Goal: Information Seeking & Learning: Learn about a topic

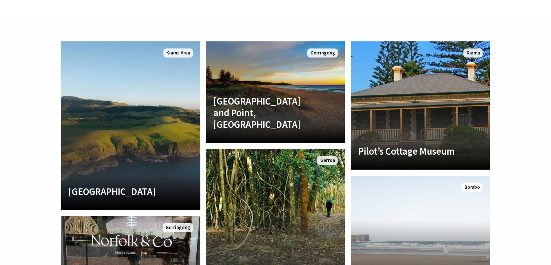
scroll to position [1571, 0]
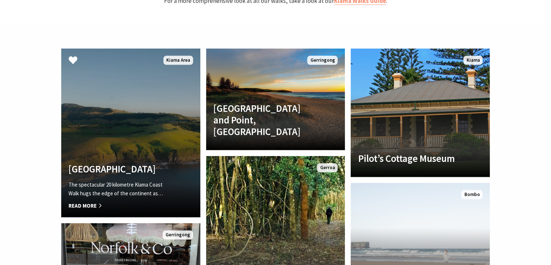
click at [119, 97] on link "Kiama Coast Walk The spectacular 20 kilometre Kiama Coast Walk hugs the edge of…" at bounding box center [130, 133] width 139 height 169
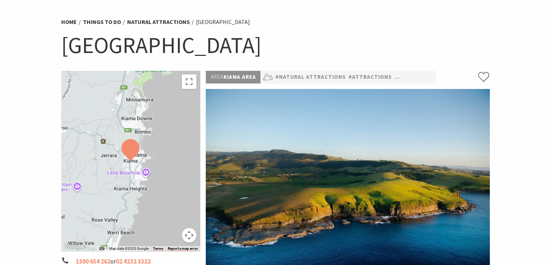
scroll to position [41, 0]
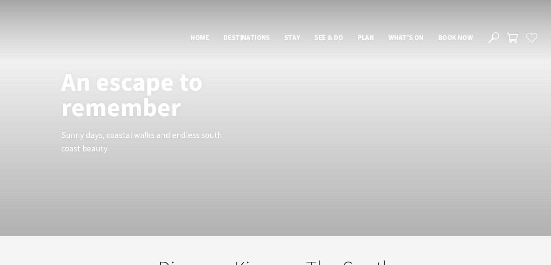
scroll to position [1571, 0]
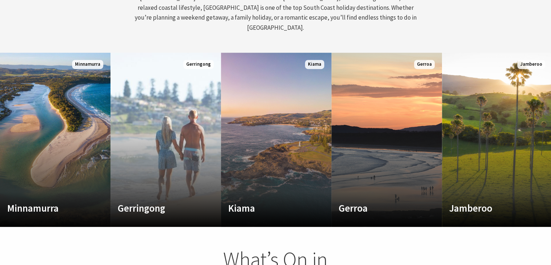
scroll to position [354, 0]
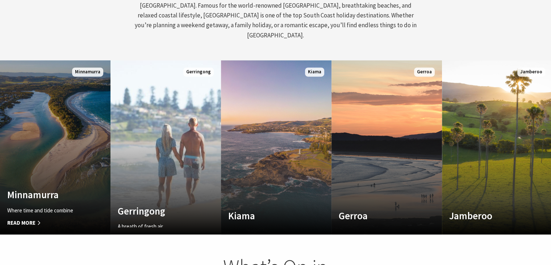
click at [92, 91] on link "Custom Image Used Minnamurra Where time and tide combine Read More Minnamurra" at bounding box center [55, 147] width 111 height 174
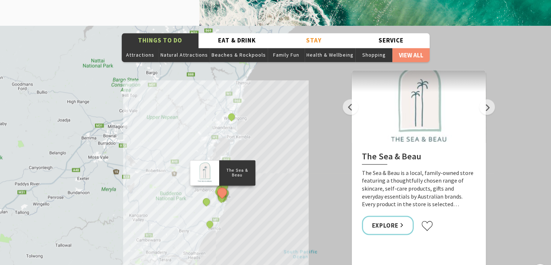
scroll to position [1172, 0]
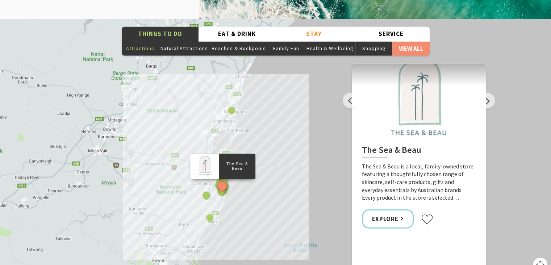
click at [141, 41] on button "Attractions" at bounding box center [140, 48] width 37 height 15
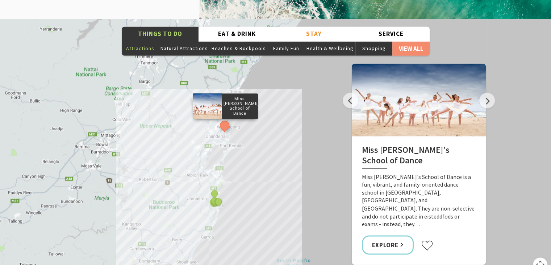
click at [141, 41] on button "Attractions" at bounding box center [140, 48] width 37 height 15
click at [173, 41] on button "Natural Attractions" at bounding box center [184, 48] width 51 height 15
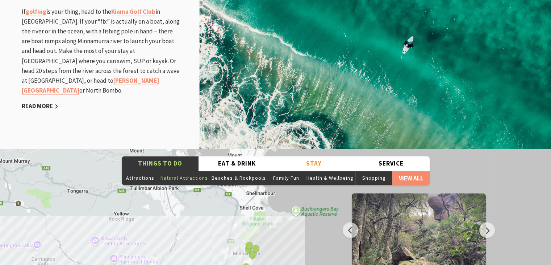
scroll to position [1037, 0]
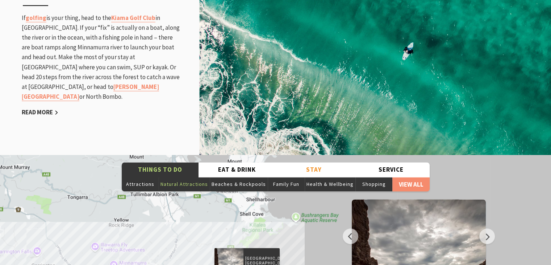
click at [488, 228] on button "Next" at bounding box center [488, 236] width 16 height 16
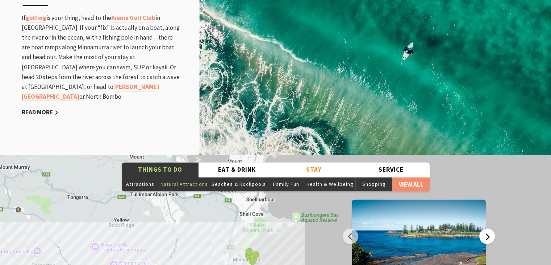
click at [488, 228] on button "Next" at bounding box center [488, 236] width 16 height 16
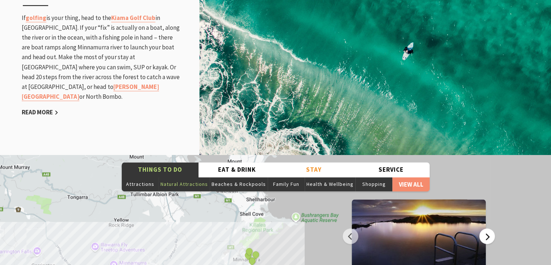
click at [488, 228] on button "Next" at bounding box center [488, 236] width 16 height 16
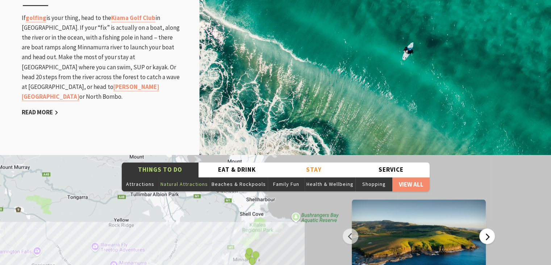
click at [488, 228] on button "Next" at bounding box center [488, 236] width 16 height 16
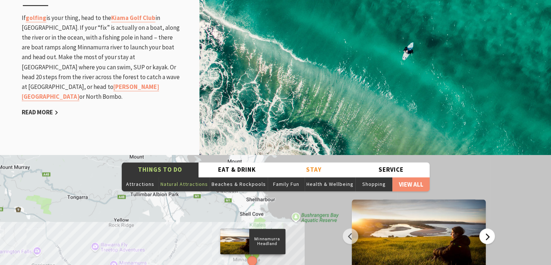
click at [488, 228] on button "Next" at bounding box center [488, 236] width 16 height 16
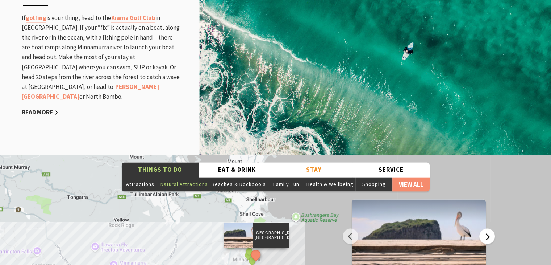
click at [488, 228] on button "Next" at bounding box center [488, 236] width 16 height 16
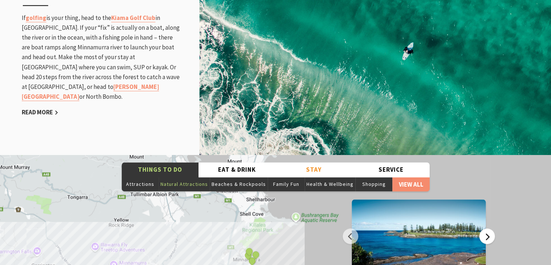
click at [488, 228] on button "Next" at bounding box center [488, 236] width 16 height 16
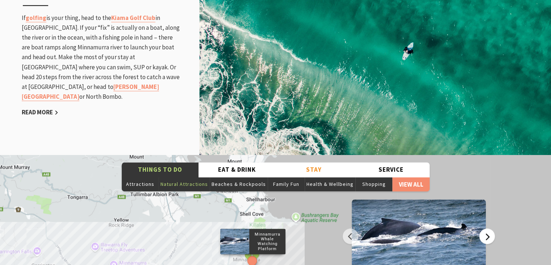
click at [488, 228] on button "Next" at bounding box center [488, 236] width 16 height 16
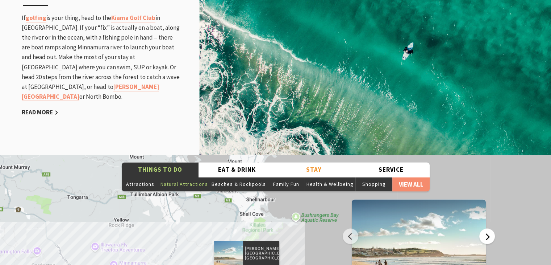
click at [488, 228] on button "Next" at bounding box center [488, 236] width 16 height 16
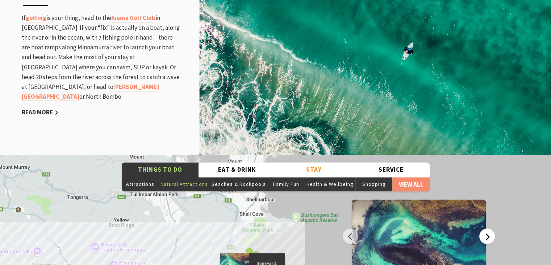
click at [488, 228] on button "Next" at bounding box center [488, 236] width 16 height 16
